Goal: Task Accomplishment & Management: Use online tool/utility

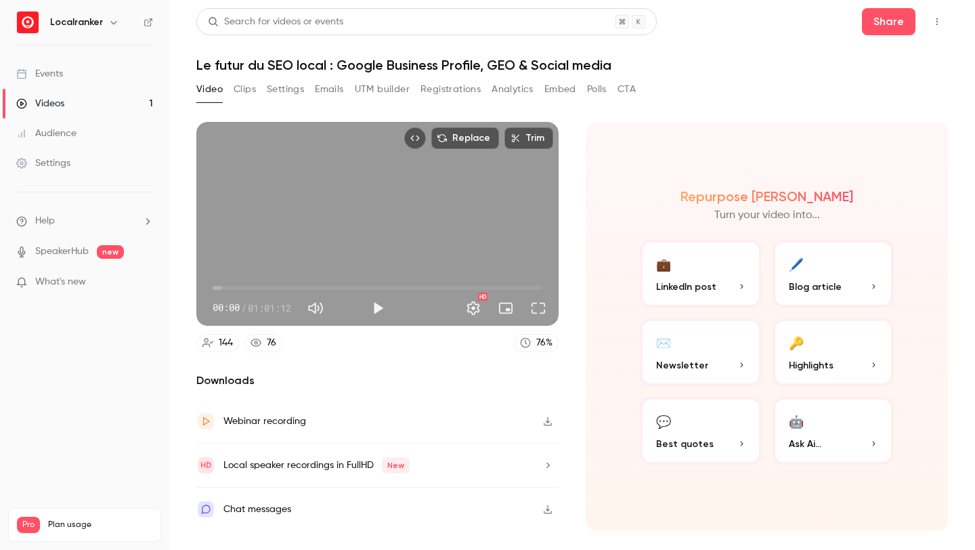
click at [93, 104] on link "Videos 1" at bounding box center [84, 104] width 169 height 30
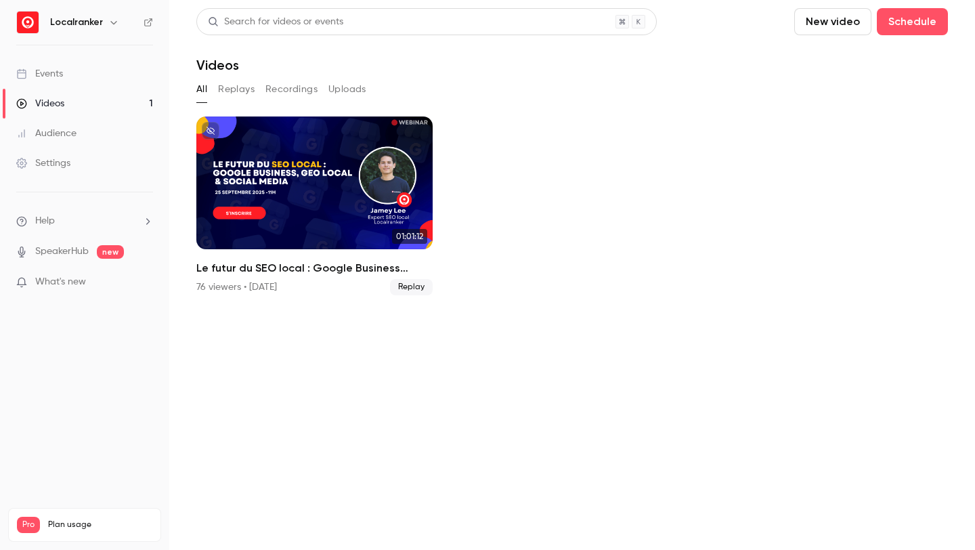
click at [98, 70] on link "Events" at bounding box center [84, 74] width 169 height 30
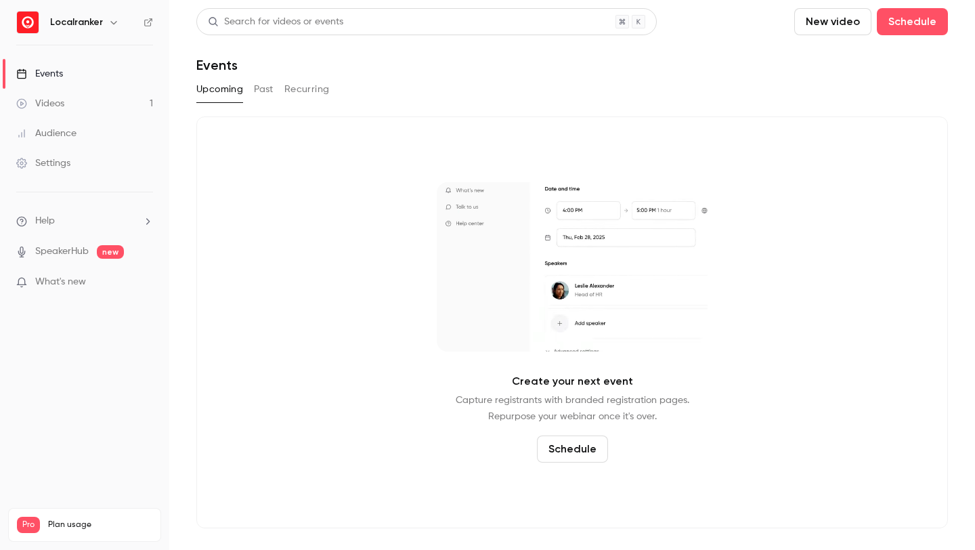
click at [265, 89] on button "Past" at bounding box center [264, 90] width 20 height 22
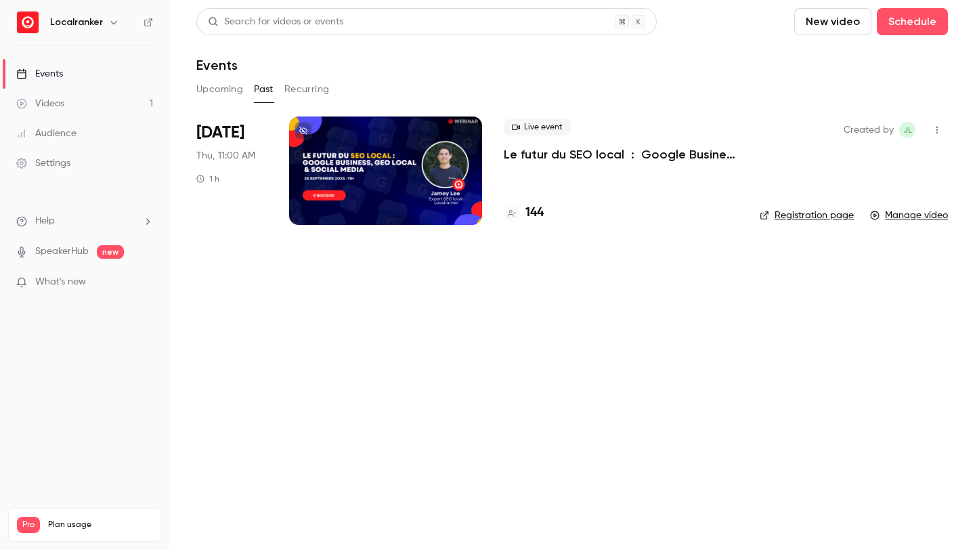
click at [55, 519] on span "Plan usage" at bounding box center [100, 524] width 104 height 11
click at [117, 14] on div "Localranker" at bounding box center [91, 22] width 83 height 16
click at [114, 22] on icon "button" at bounding box center [113, 22] width 6 height 3
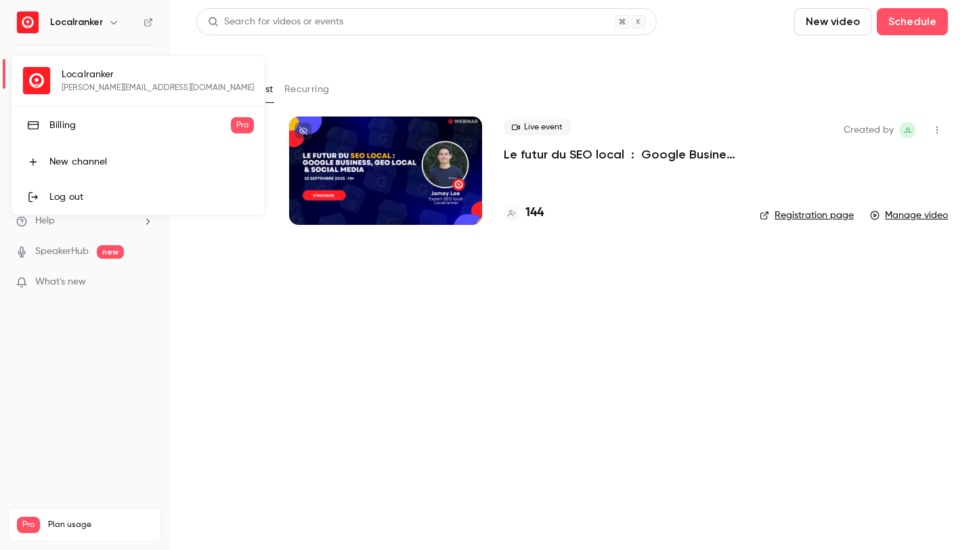
click at [53, 121] on div "Billing" at bounding box center [139, 125] width 181 height 14
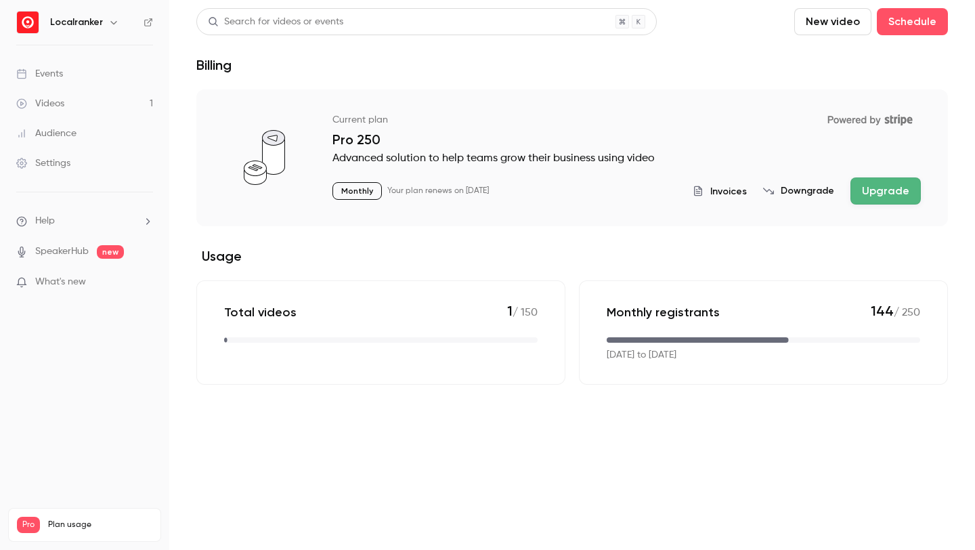
click at [85, 76] on link "Events" at bounding box center [84, 74] width 169 height 30
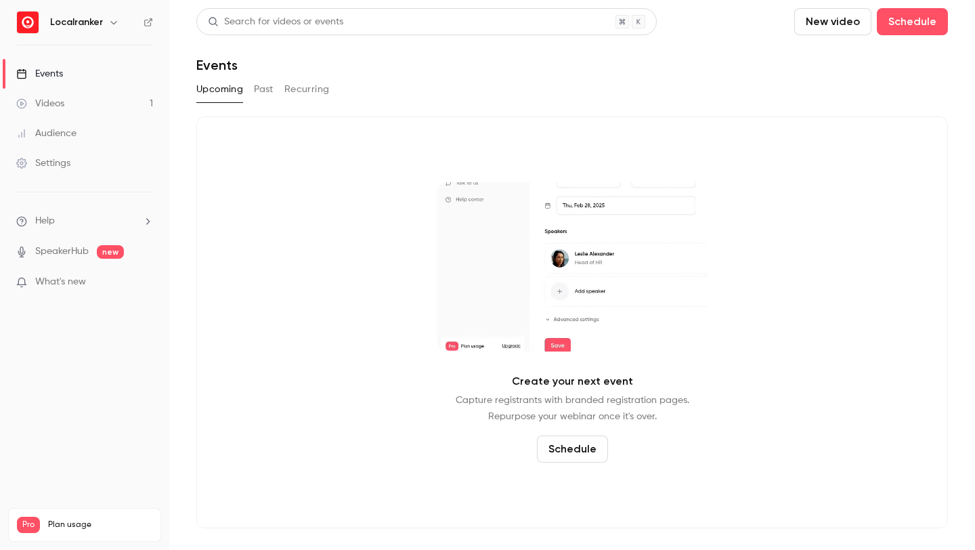
click at [260, 89] on button "Past" at bounding box center [264, 90] width 20 height 22
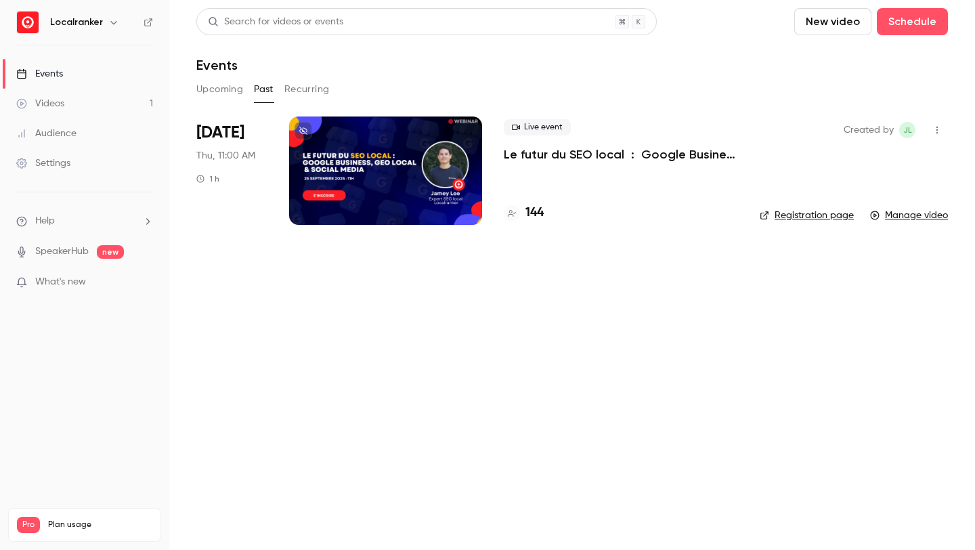
click at [544, 209] on div "144" at bounding box center [621, 213] width 234 height 18
click at [541, 215] on h4 "144" at bounding box center [534, 213] width 18 height 18
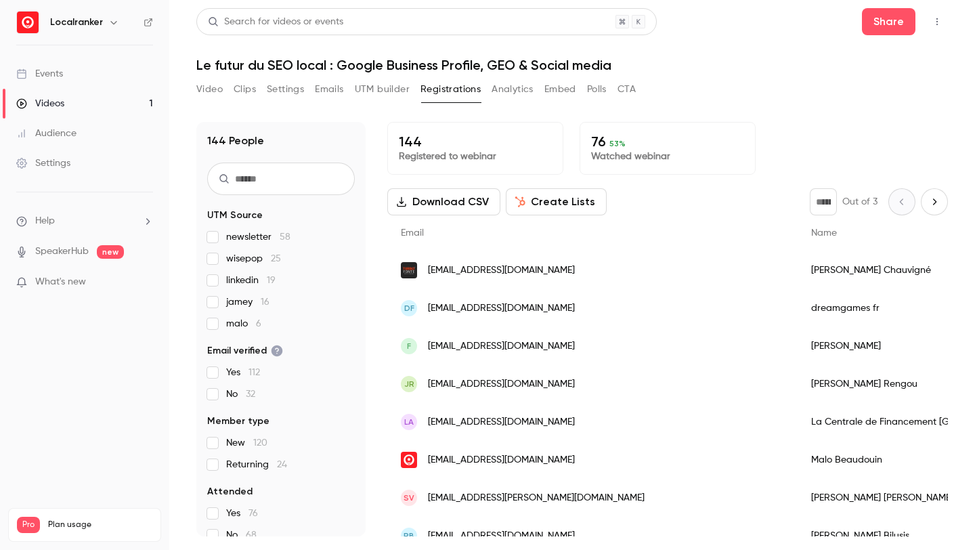
scroll to position [135, 0]
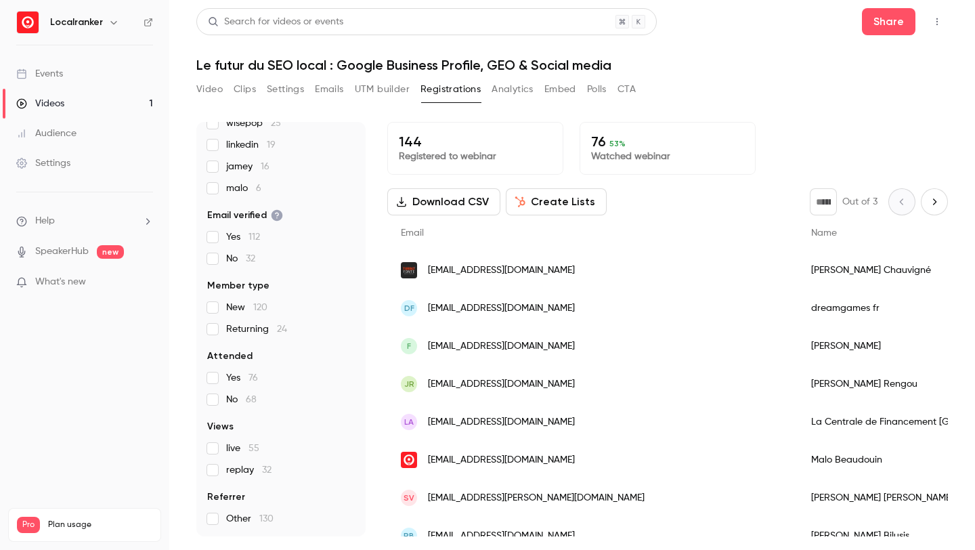
click at [228, 376] on span "Yes 76" at bounding box center [242, 378] width 32 height 14
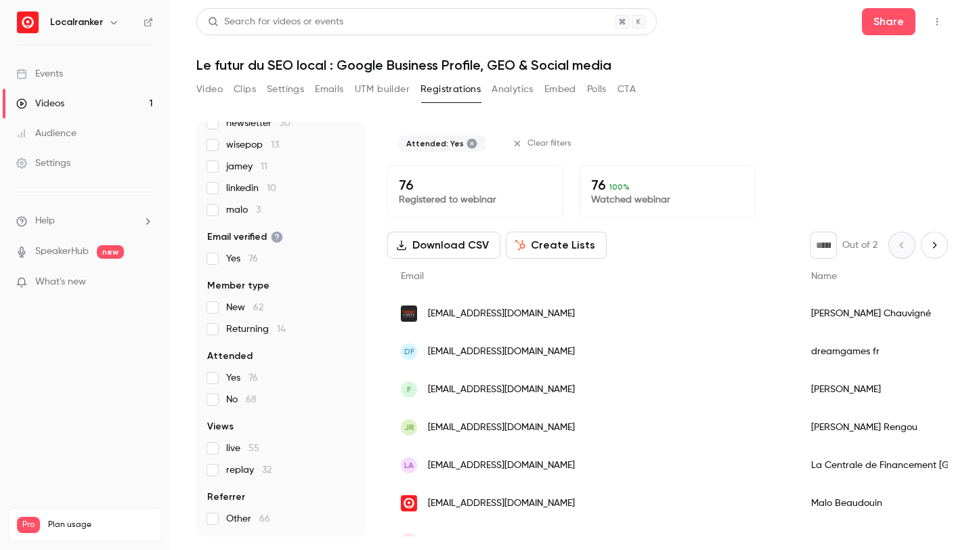
scroll to position [114, 0]
click at [225, 448] on label "live 55" at bounding box center [281, 448] width 148 height 14
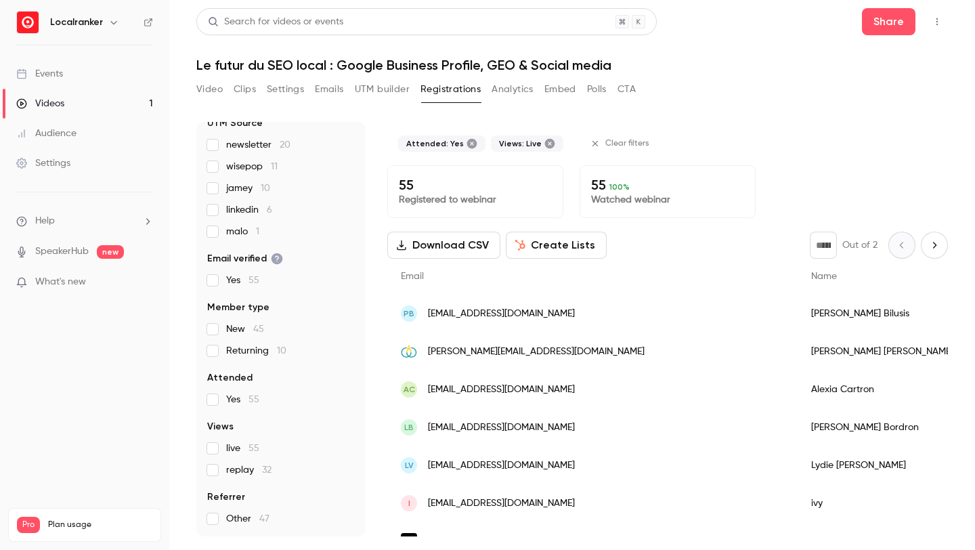
click at [219, 397] on label "Yes 55" at bounding box center [281, 400] width 148 height 14
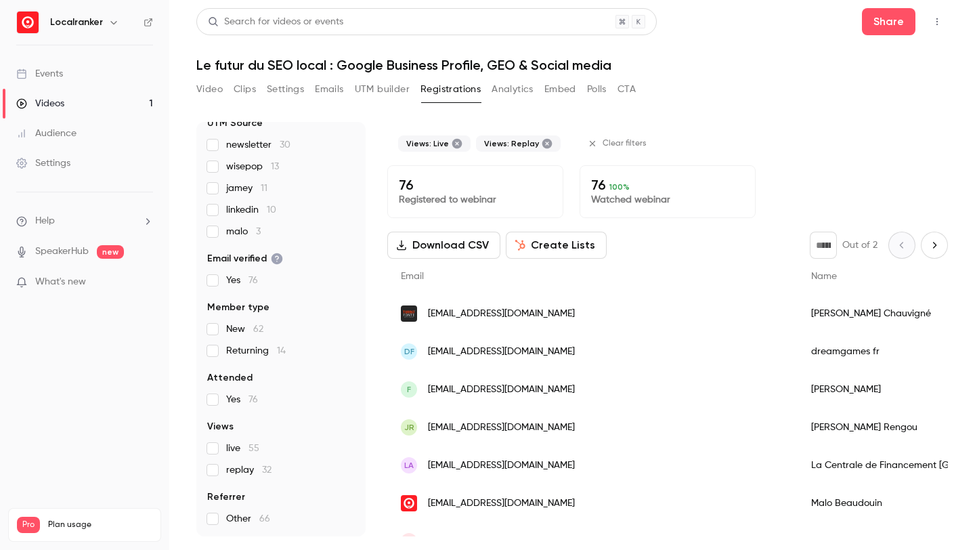
click at [937, 22] on icon "Top Bar Actions" at bounding box center [936, 21] width 1 height 7
click at [831, 181] on div at bounding box center [487, 275] width 975 height 550
click at [939, 22] on icon "Top Bar Actions" at bounding box center [937, 21] width 11 height 9
click at [865, 173] on div at bounding box center [487, 275] width 975 height 550
click at [484, 249] on button "Download CSV" at bounding box center [443, 245] width 113 height 27
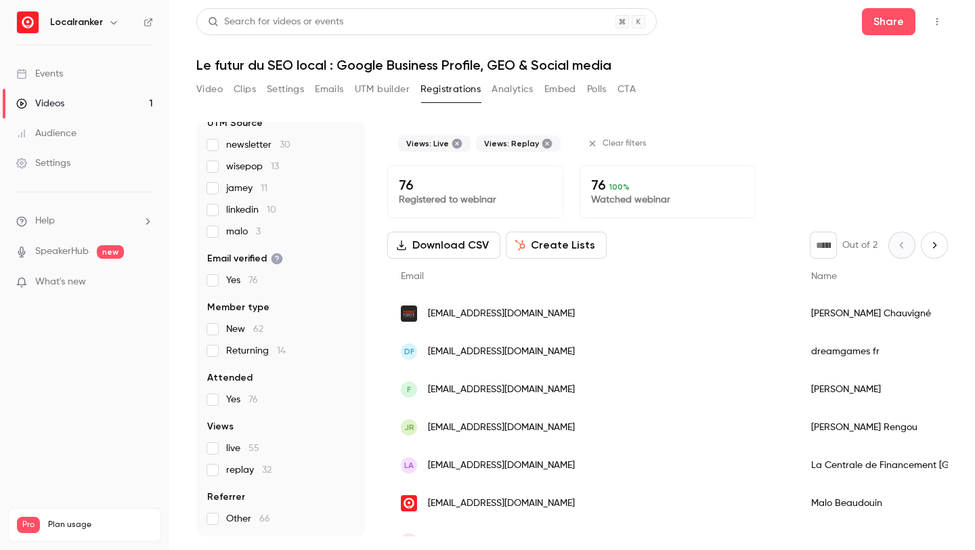
click at [772, 209] on div "76 Registered to webinar 76 100 % Watched webinar" at bounding box center [667, 191] width 561 height 53
click at [787, 145] on div "Views: Live Views: Replay Clear filters" at bounding box center [667, 143] width 561 height 43
click at [796, 60] on h1 "Le futur du SEO local : Google Business Profile, GEO & Social media" at bounding box center [572, 65] width 752 height 16
click at [563, 249] on button "Create Lists" at bounding box center [556, 245] width 101 height 27
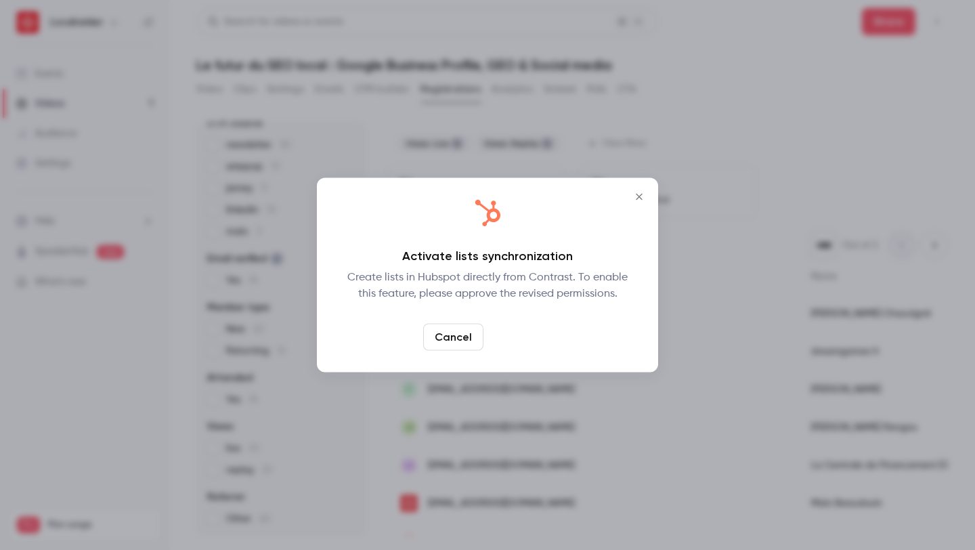
click at [532, 335] on link "Confirm" at bounding box center [521, 337] width 64 height 27
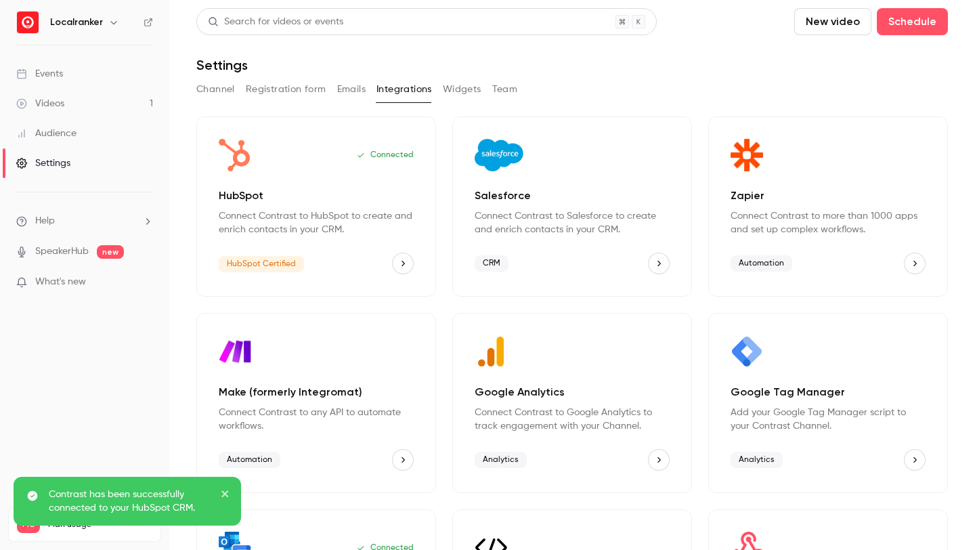
click at [123, 105] on link "Videos 1" at bounding box center [84, 104] width 169 height 30
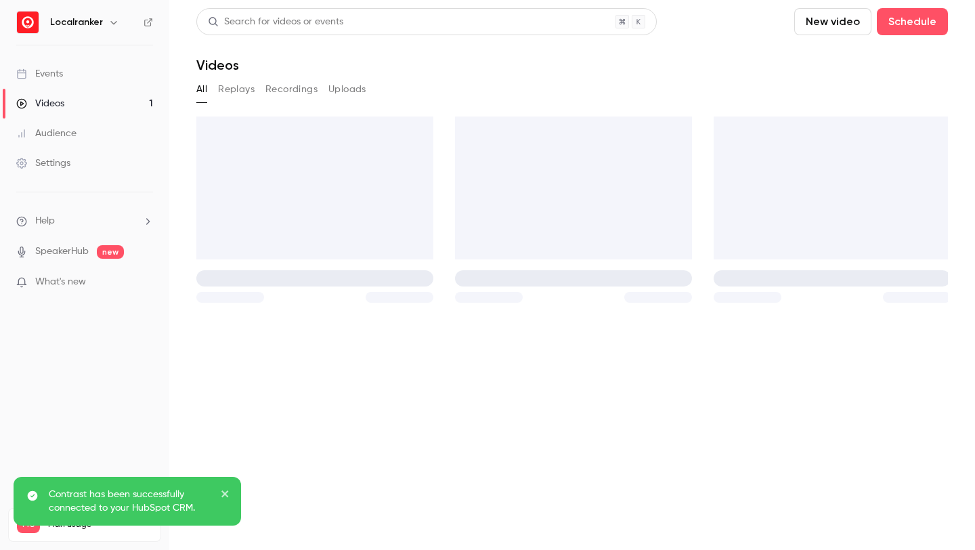
click at [130, 68] on link "Events" at bounding box center [84, 74] width 169 height 30
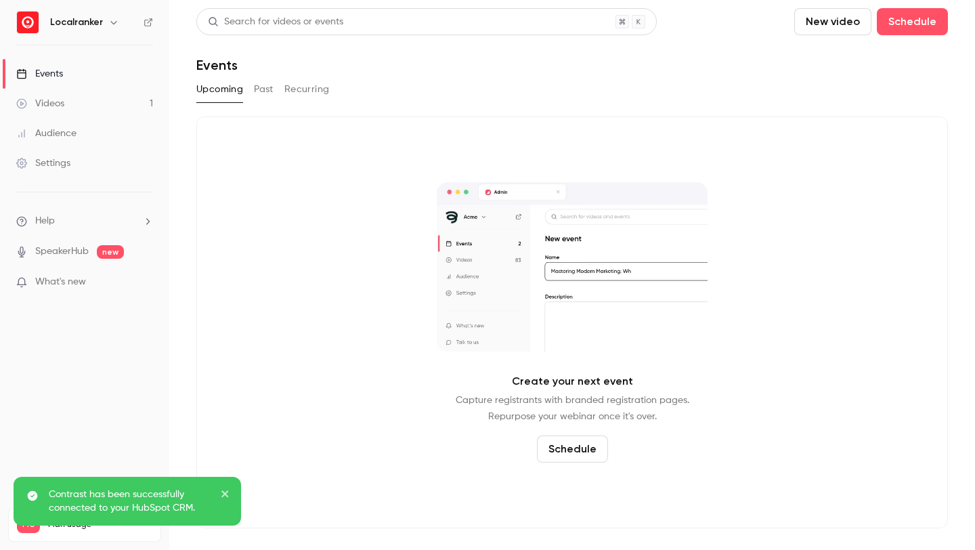
click at [265, 88] on button "Past" at bounding box center [264, 90] width 20 height 22
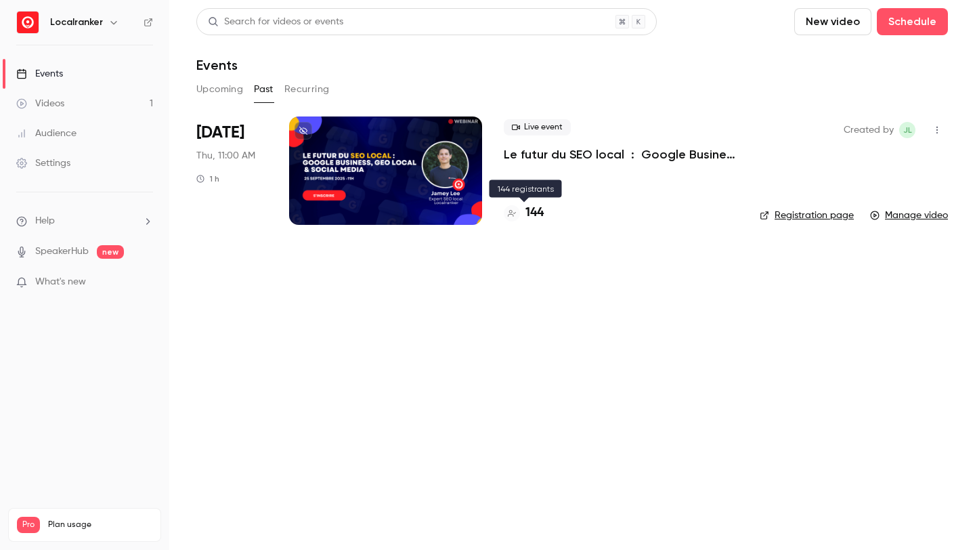
click at [538, 214] on h4 "144" at bounding box center [534, 213] width 18 height 18
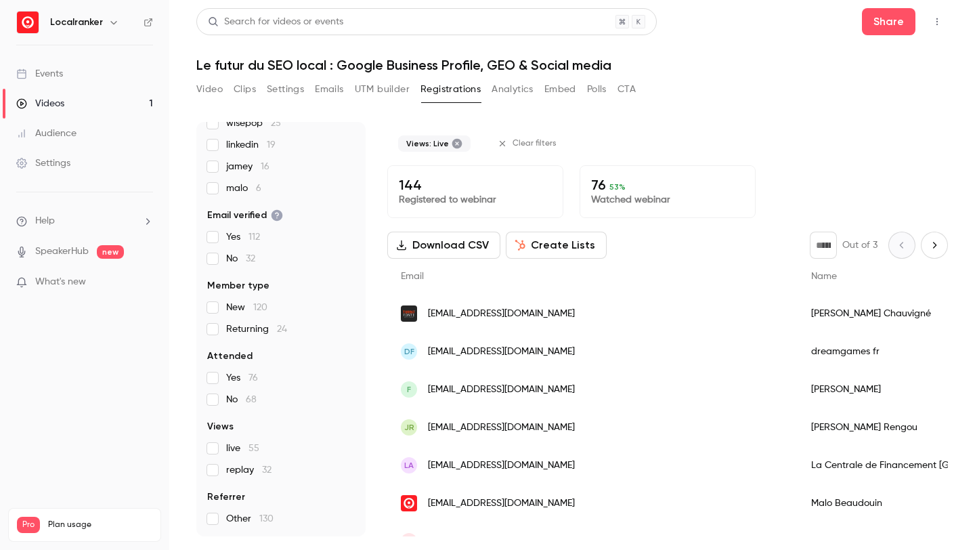
scroll to position [92, 0]
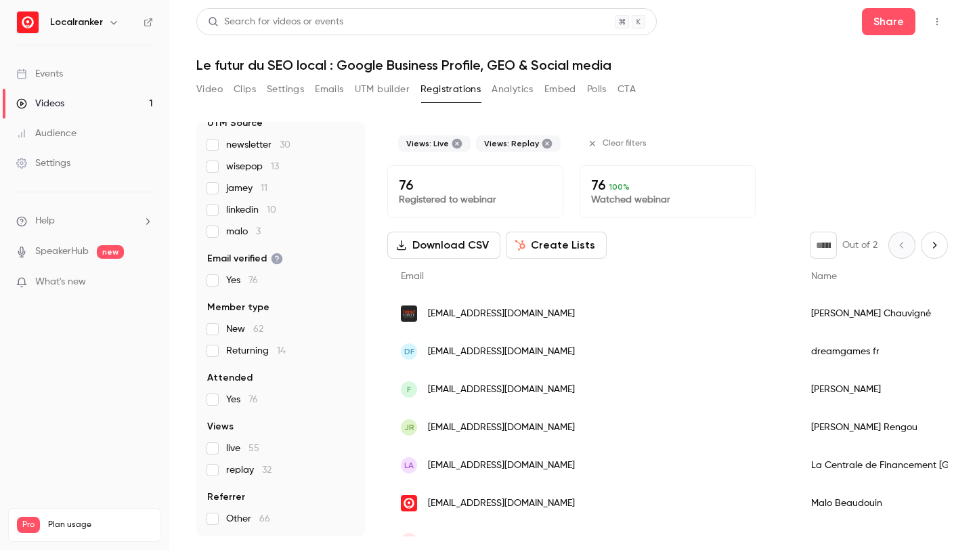
click at [936, 19] on icon "Top Bar Actions" at bounding box center [936, 21] width 1 height 7
click at [835, 183] on div at bounding box center [487, 275] width 975 height 550
click at [471, 240] on button "Download CSV" at bounding box center [443, 245] width 113 height 27
click at [780, 110] on div "76 People UTM Source newsletter 30 wisepop 13 jamey 11 linkedin 10 malo 3 Email…" at bounding box center [572, 321] width 752 height 431
click at [572, 255] on button "Create Lists" at bounding box center [556, 245] width 101 height 27
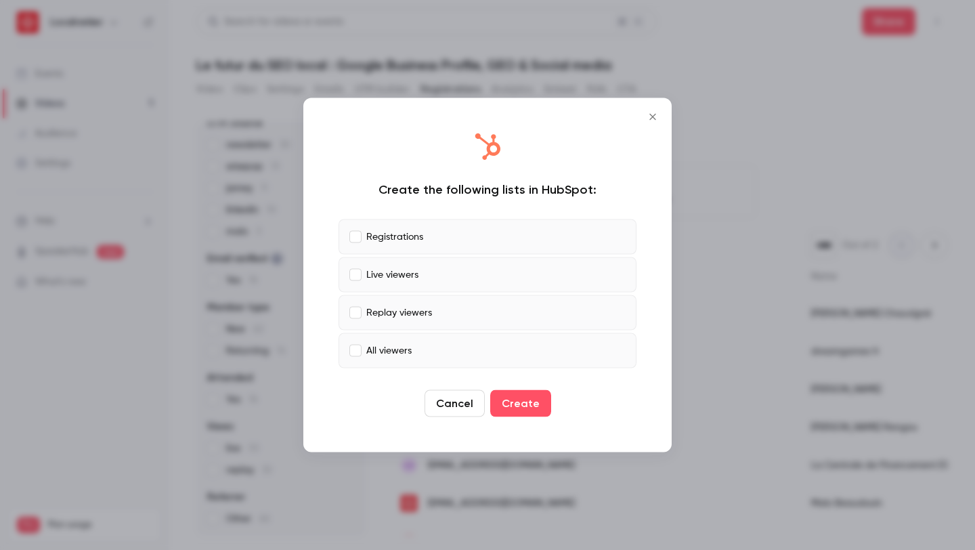
click at [767, 45] on div at bounding box center [487, 275] width 975 height 550
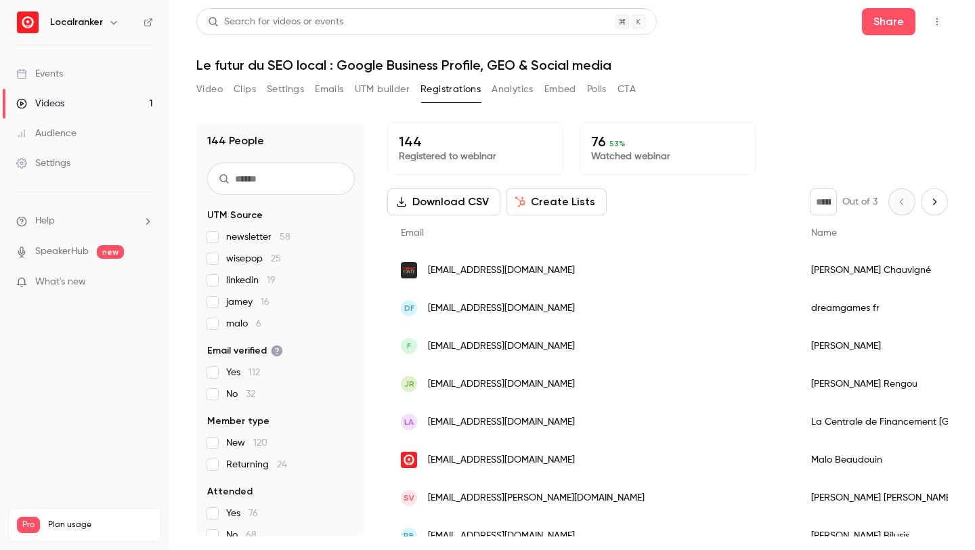
click at [552, 191] on button "Create Lists" at bounding box center [556, 201] width 101 height 27
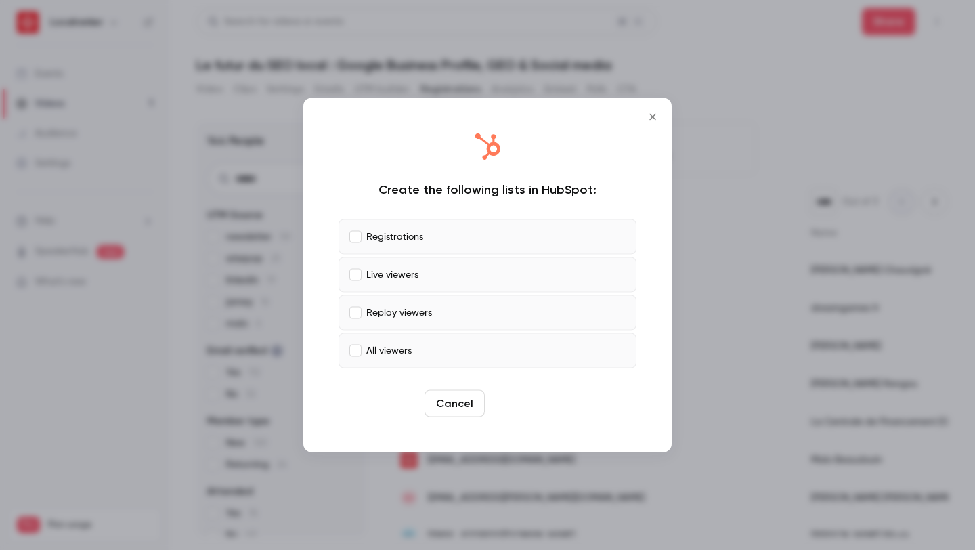
click at [530, 403] on button "Create" at bounding box center [520, 403] width 61 height 27
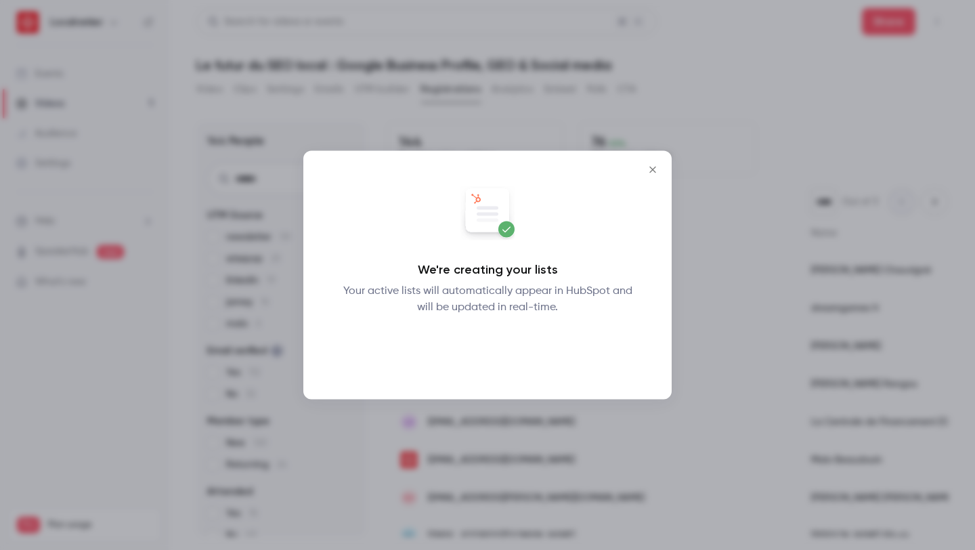
click at [496, 353] on button "Okay" at bounding box center [487, 350] width 49 height 27
